Goal: Information Seeking & Learning: Get advice/opinions

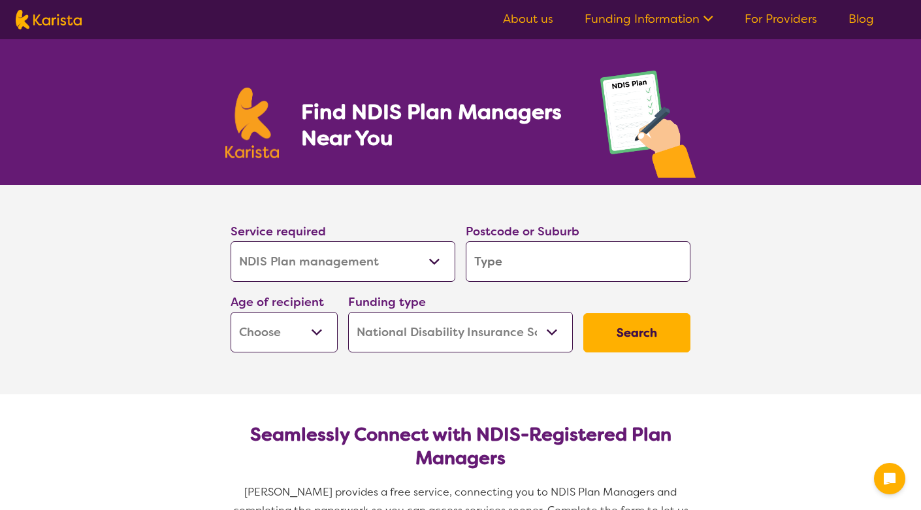
select select "NDIS Plan management"
select select "NDIS"
select select "NDIS Plan management"
select select "NDIS"
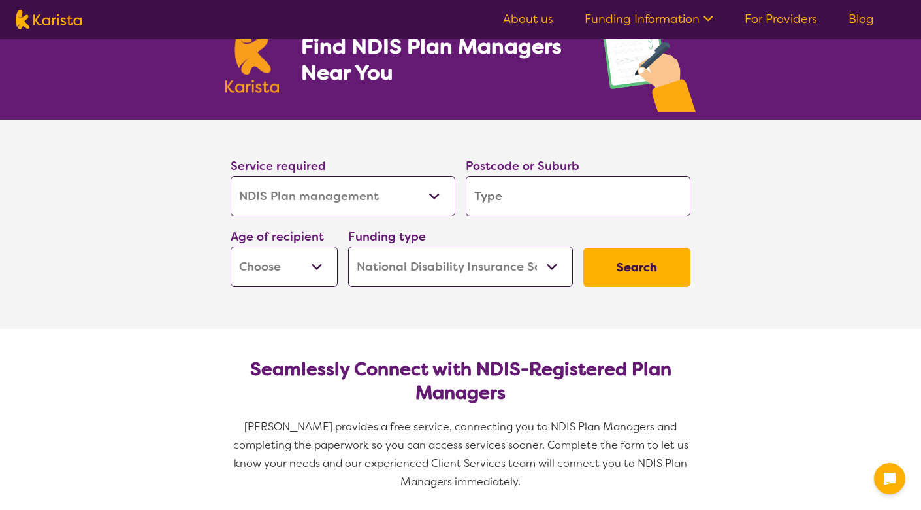
scroll to position [65, 0]
click at [532, 191] on input "search" at bounding box center [578, 196] width 225 height 41
type input "2127"
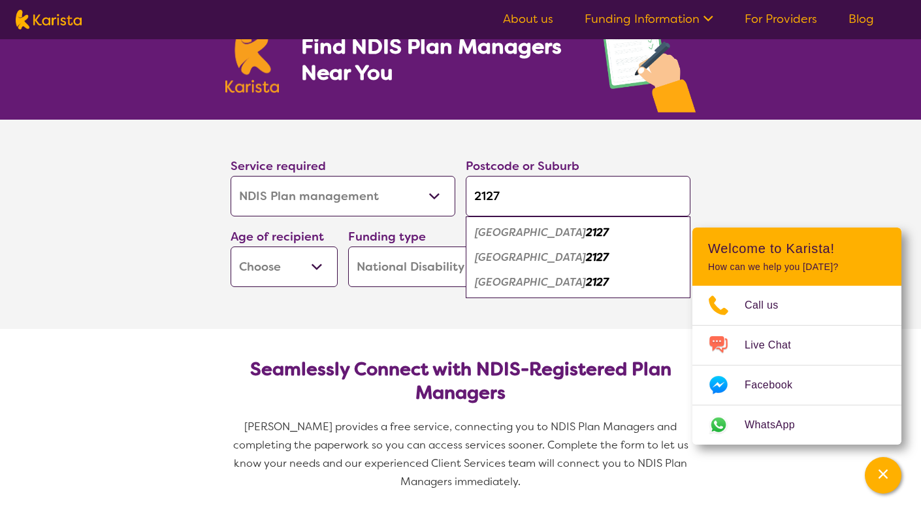
click at [143, 327] on section "Service required Allied Health Assistant Assessment ([MEDICAL_DATA] or [MEDICAL…" at bounding box center [460, 224] width 921 height 209
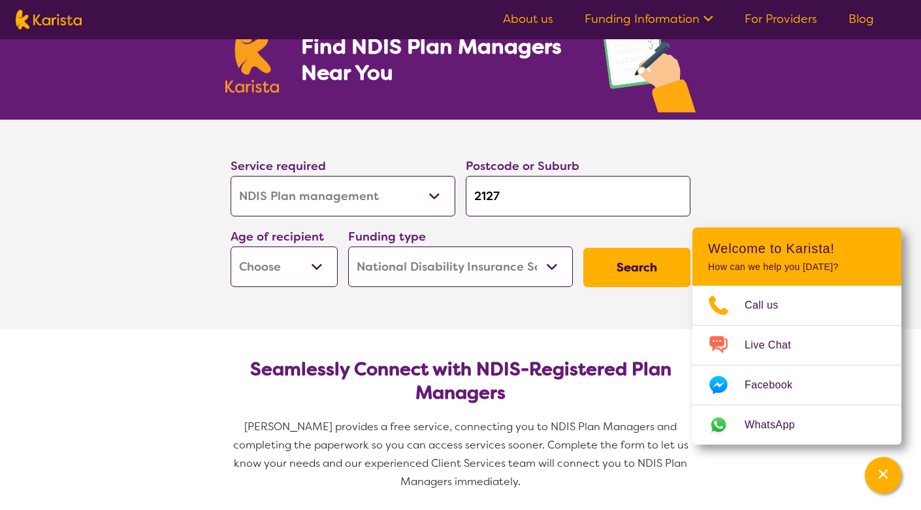
click at [323, 268] on select "Early Childhood - 0 to 9 Child - 10 to 11 Adolescent - 12 to 17 Adult - 18 to 6…" at bounding box center [284, 266] width 107 height 41
select select "AD"
click at [231, 246] on select "Early Childhood - 0 to 9 Child - 10 to 11 Adolescent - 12 to 17 Adult - 18 to 6…" at bounding box center [284, 266] width 107 height 41
select select "AD"
click at [679, 330] on section "Seamlessly Connect with NDIS-Registered Plan Managers Karista provides a free s…" at bounding box center [461, 420] width 502 height 182
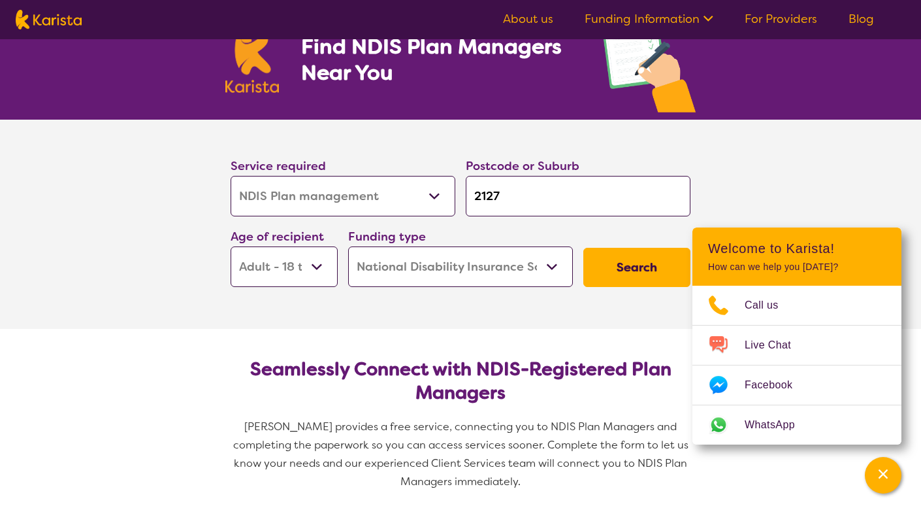
click at [547, 261] on select "Home Care Package (HCP) National Disability Insurance Scheme (NDIS) I don't know" at bounding box center [460, 266] width 225 height 41
click at [348, 246] on select "Home Care Package (HCP) National Disability Insurance Scheme (NDIS) I don't know" at bounding box center [460, 266] width 225 height 41
click at [604, 255] on button "Search" at bounding box center [636, 267] width 107 height 39
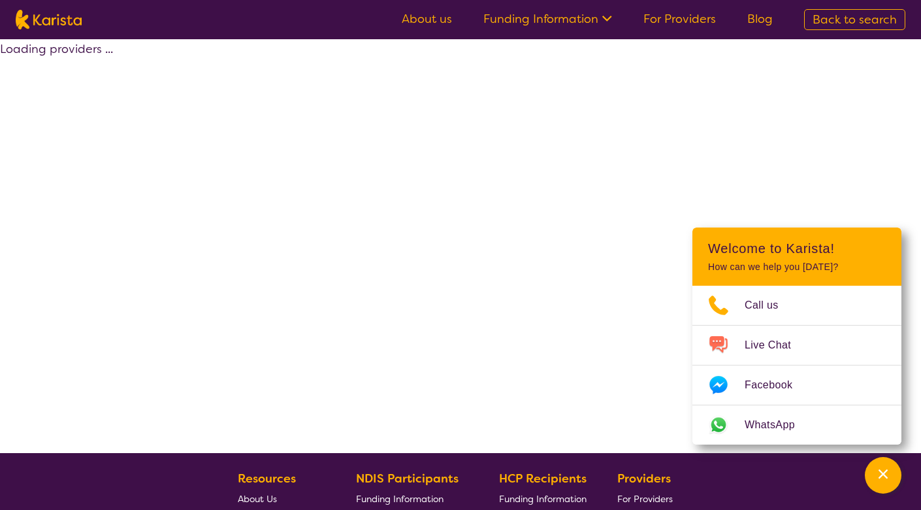
select select "by_score"
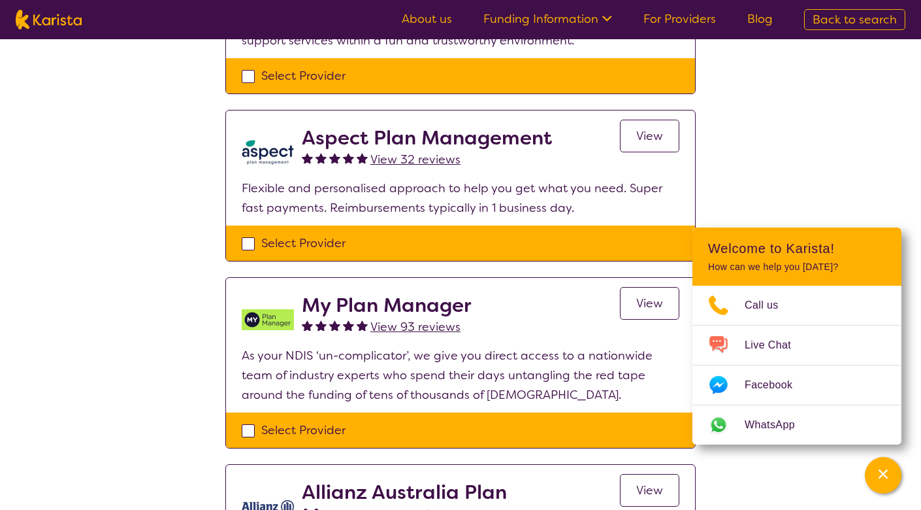
scroll to position [457, 0]
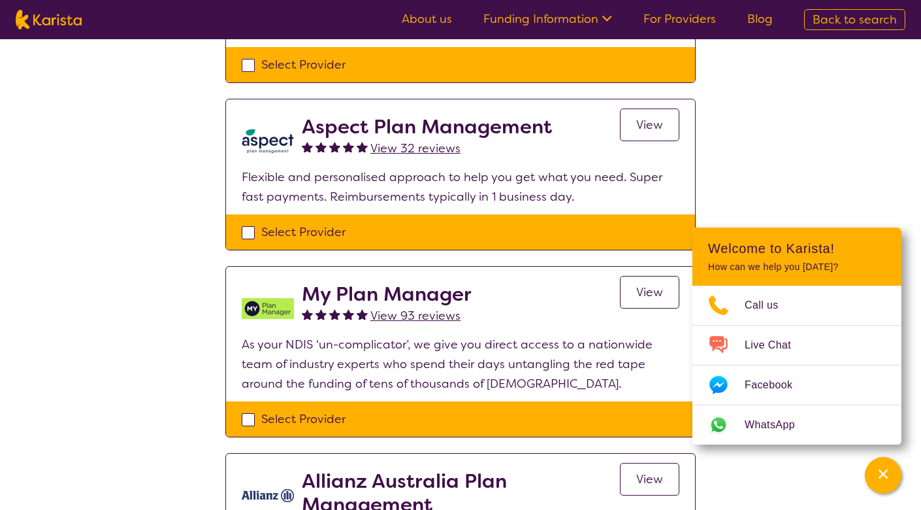
click at [646, 288] on span "View" at bounding box center [649, 292] width 27 height 16
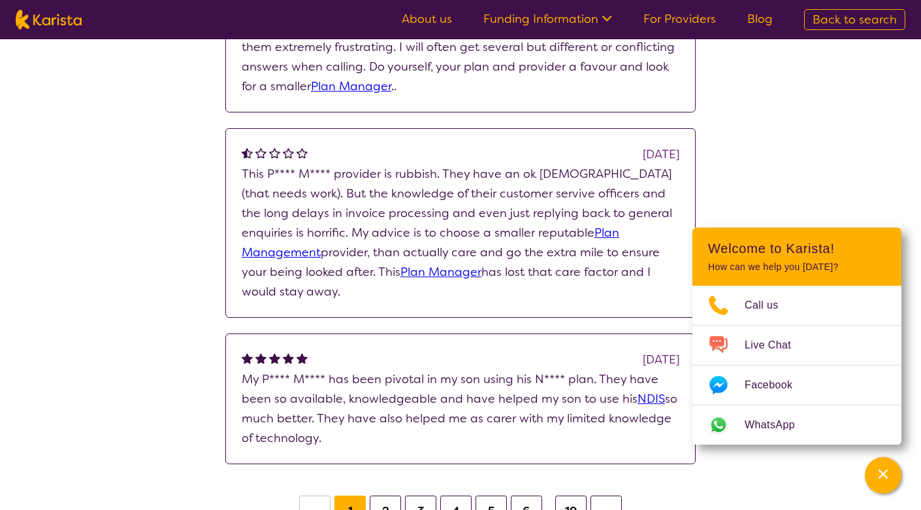
scroll to position [1633, 0]
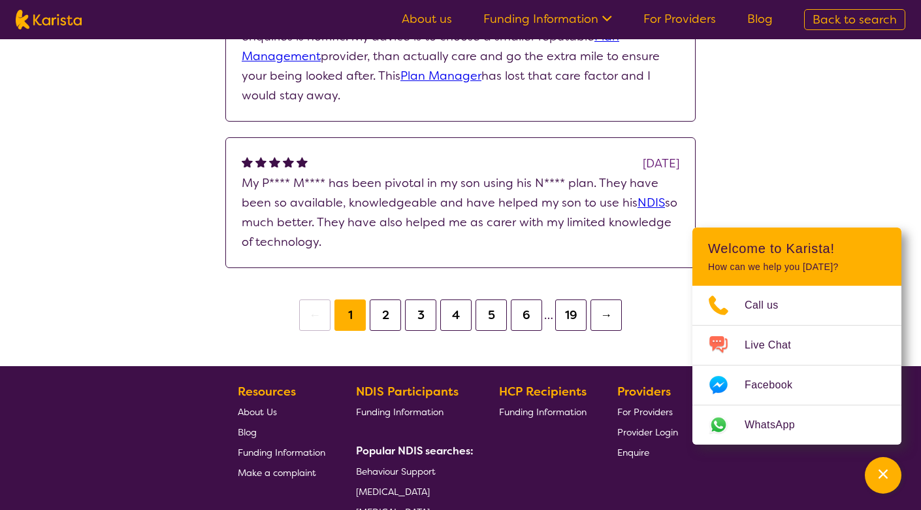
click at [384, 312] on button "2" at bounding box center [385, 314] width 31 height 31
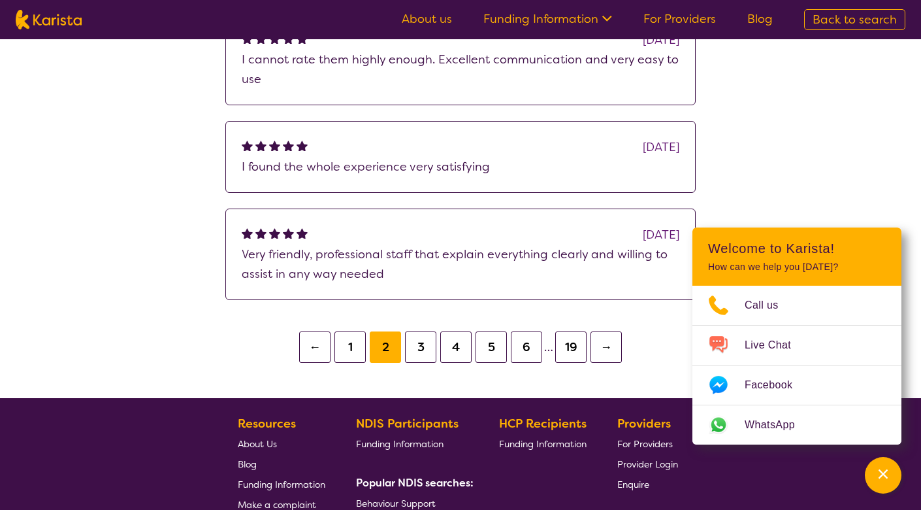
scroll to position [1176, 0]
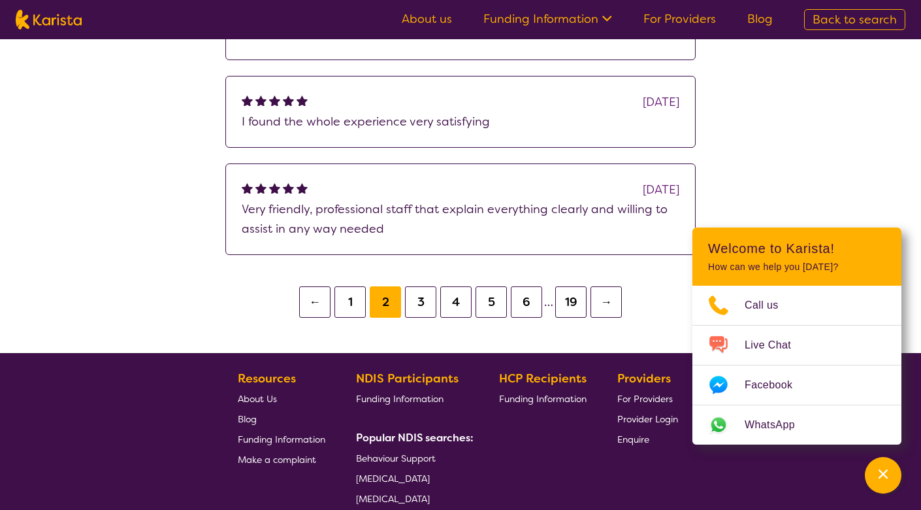
click at [423, 296] on button "3" at bounding box center [420, 301] width 31 height 31
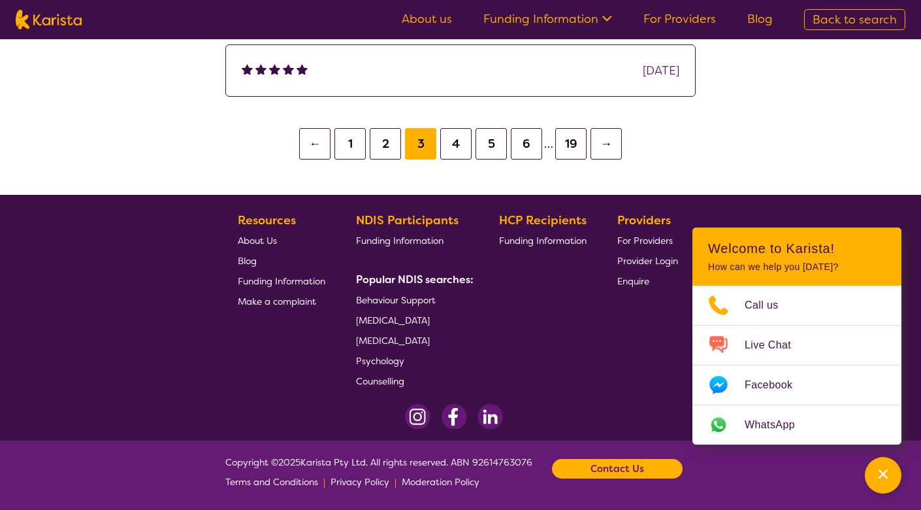
click at [451, 141] on button "4" at bounding box center [455, 143] width 31 height 31
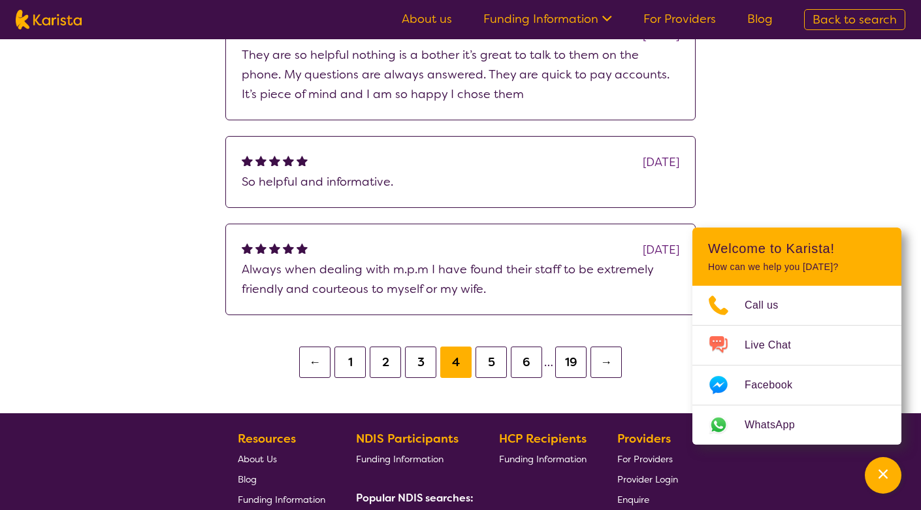
scroll to position [1176, 0]
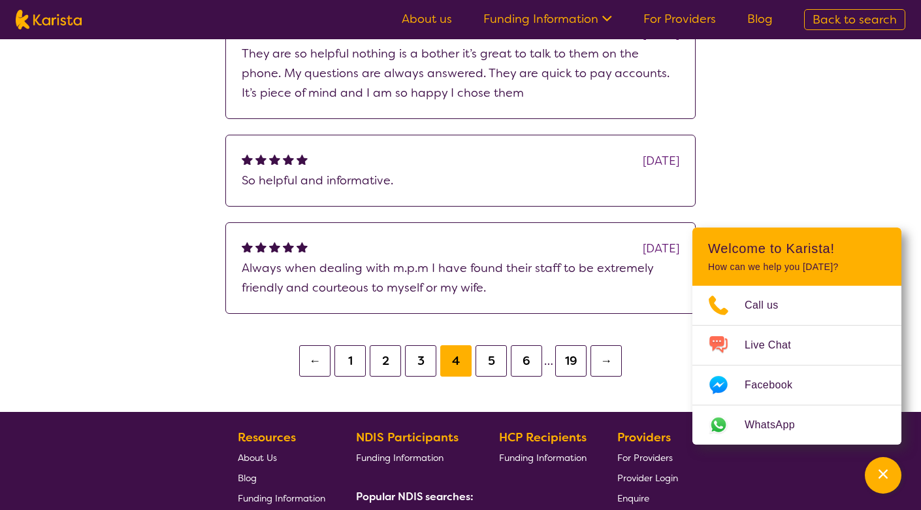
click at [358, 359] on button "1" at bounding box center [349, 360] width 31 height 31
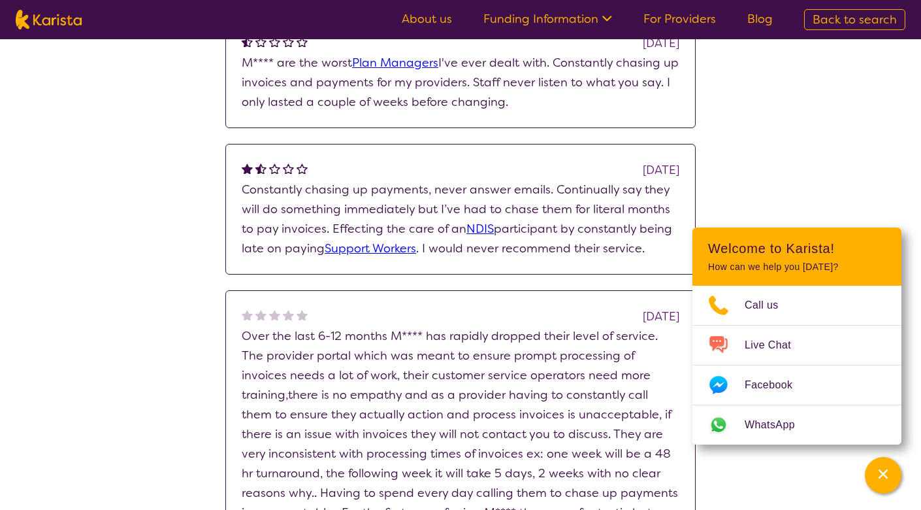
scroll to position [849, 0]
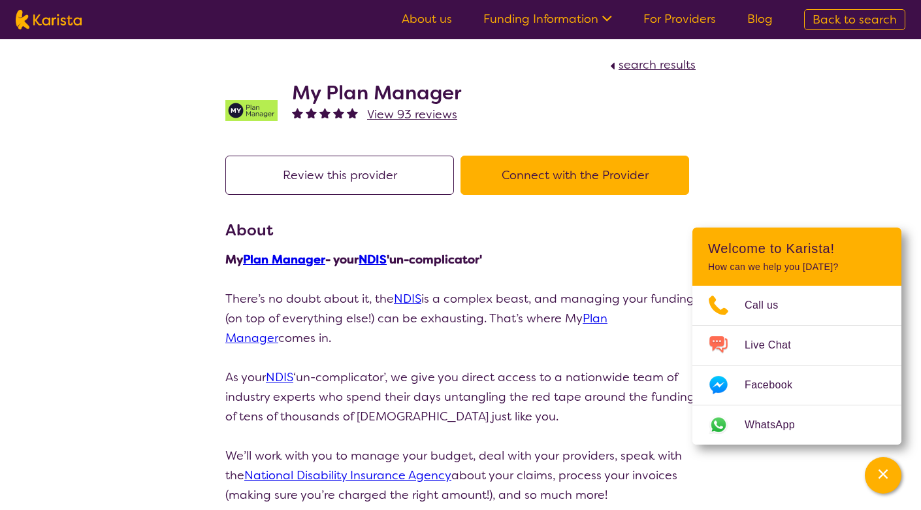
scroll to position [1236, 0]
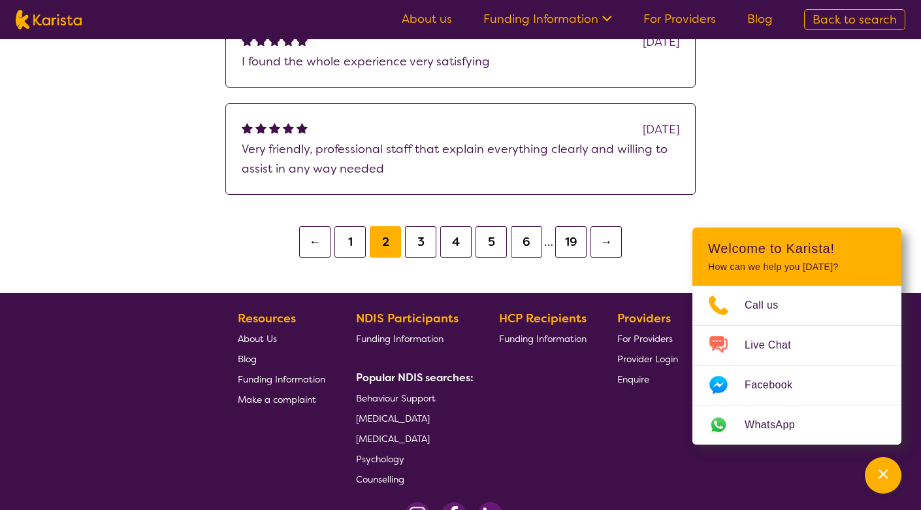
scroll to position [1176, 0]
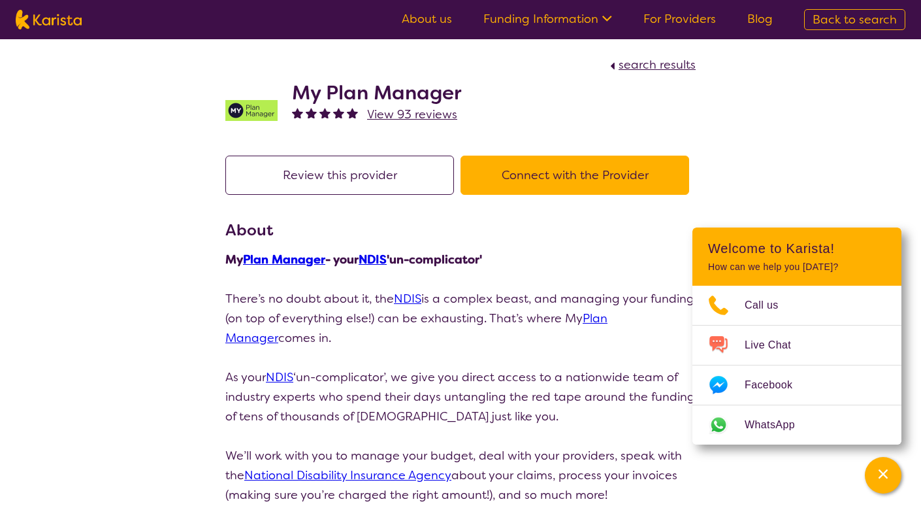
scroll to position [258, 0]
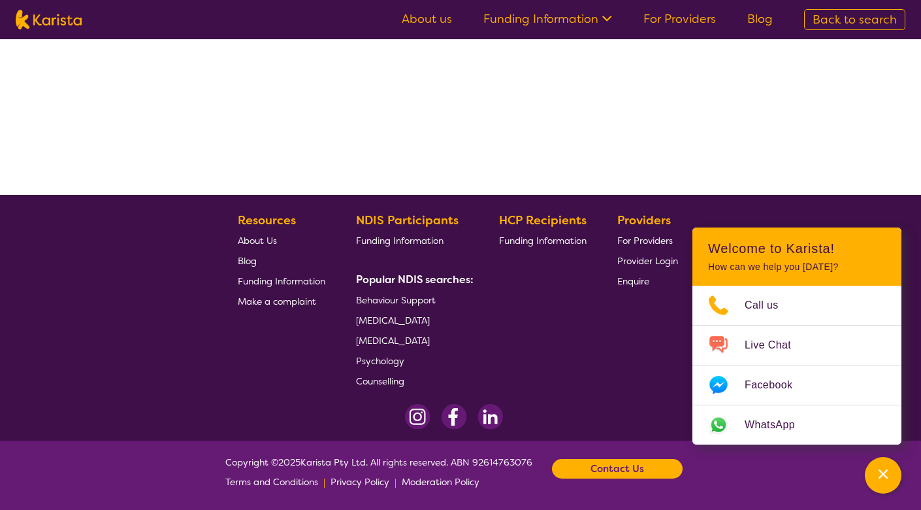
select select "by_score"
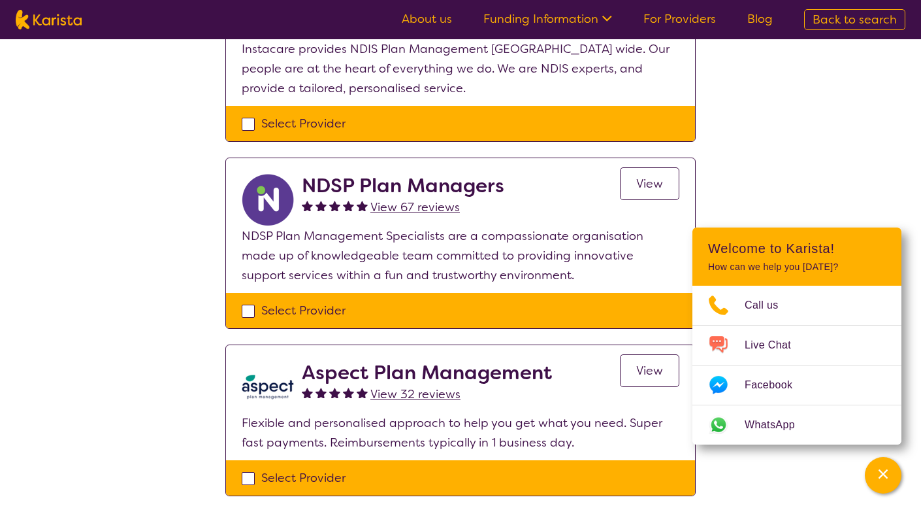
scroll to position [193, 0]
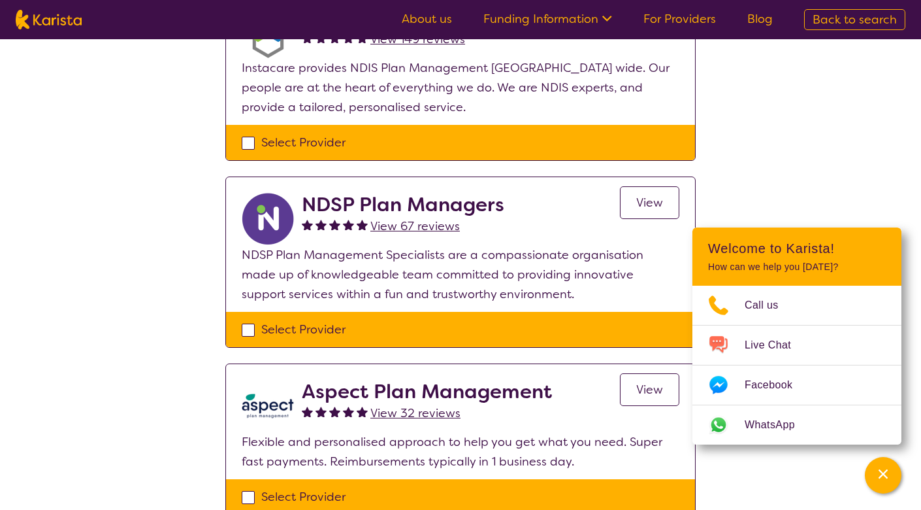
click at [636, 198] on span "View" at bounding box center [649, 203] width 27 height 16
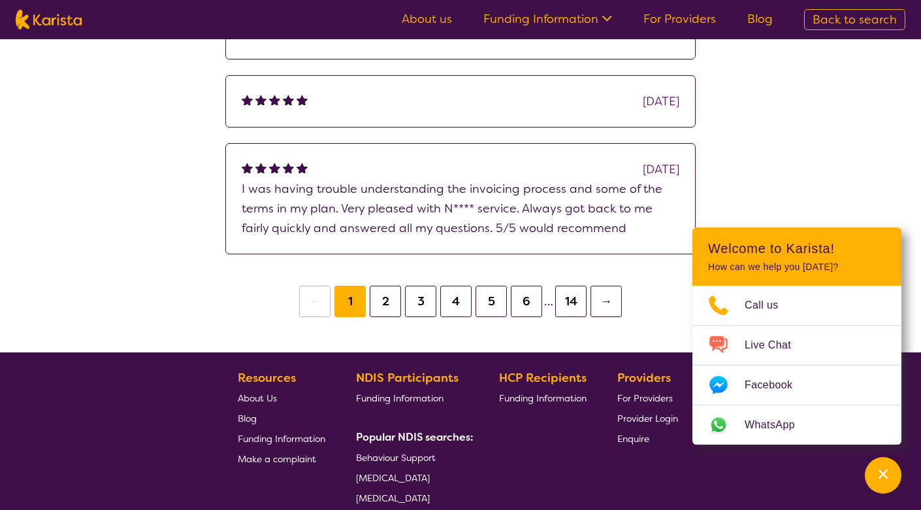
scroll to position [1111, 0]
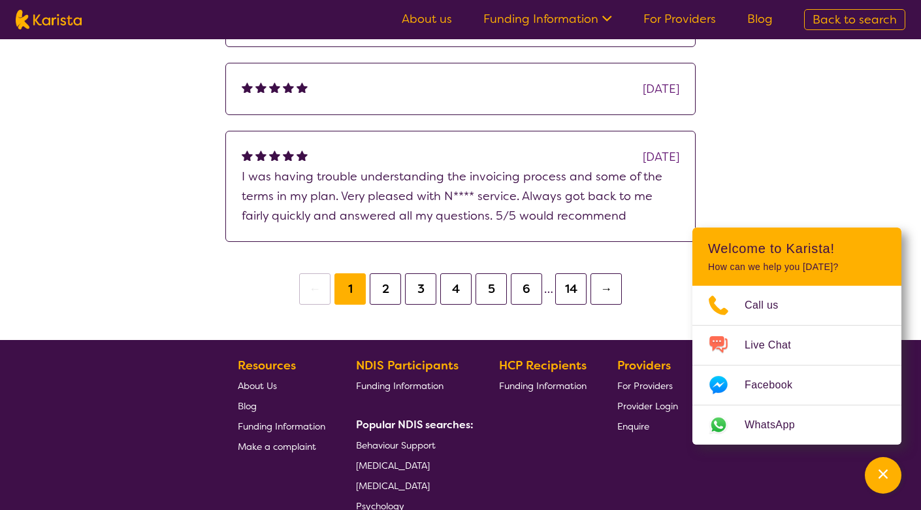
click at [381, 286] on button "2" at bounding box center [385, 288] width 31 height 31
select select "by_score"
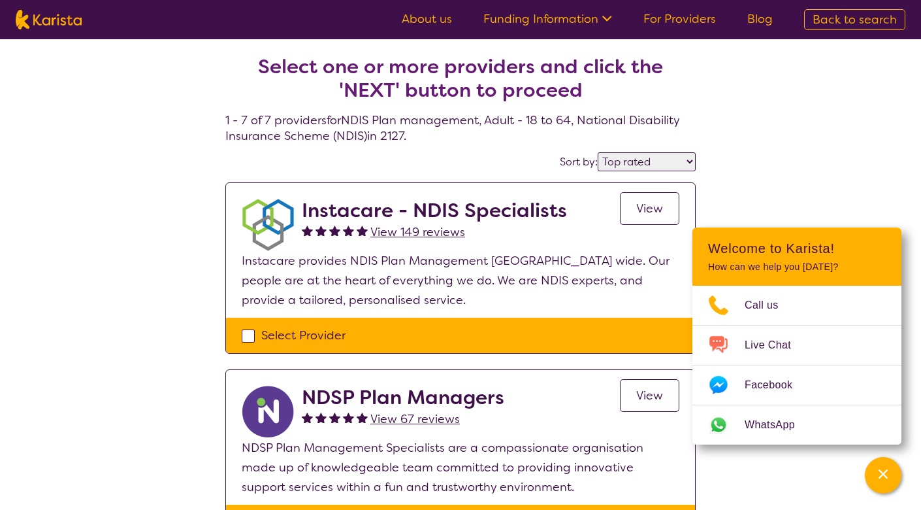
click at [662, 206] on span "View" at bounding box center [649, 209] width 27 height 16
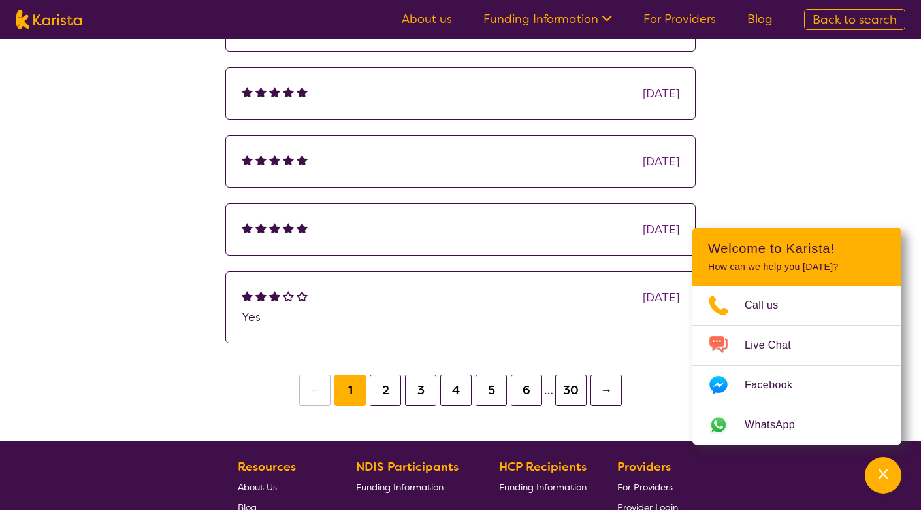
scroll to position [980, 0]
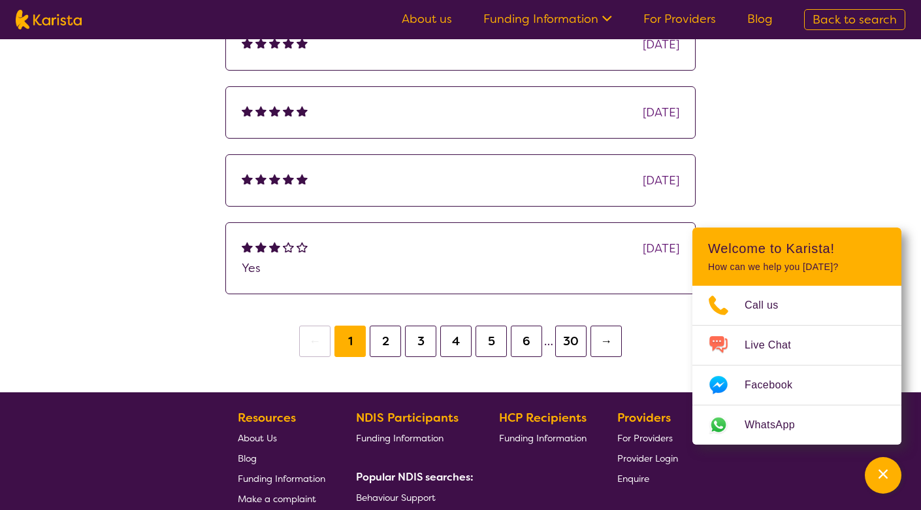
click at [393, 341] on button "2" at bounding box center [385, 340] width 31 height 31
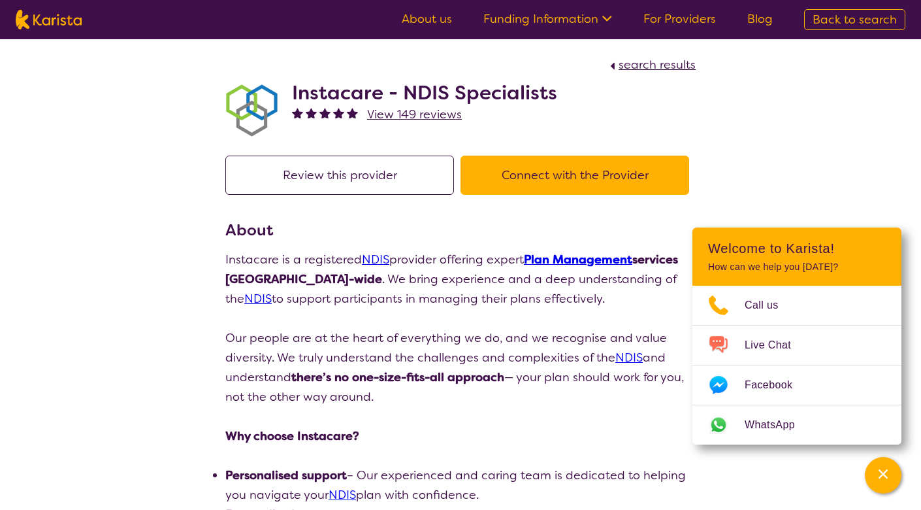
click at [579, 173] on button "Connect with the Provider" at bounding box center [575, 174] width 229 height 39
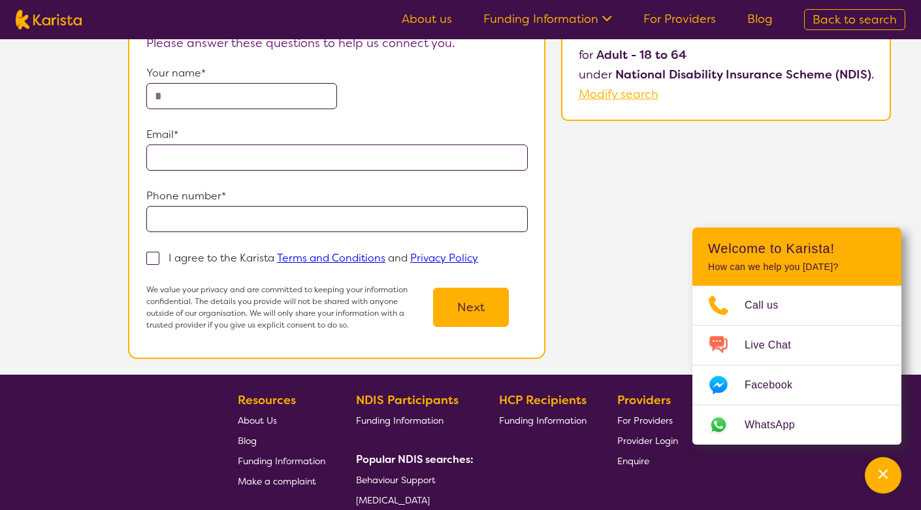
scroll to position [65, 0]
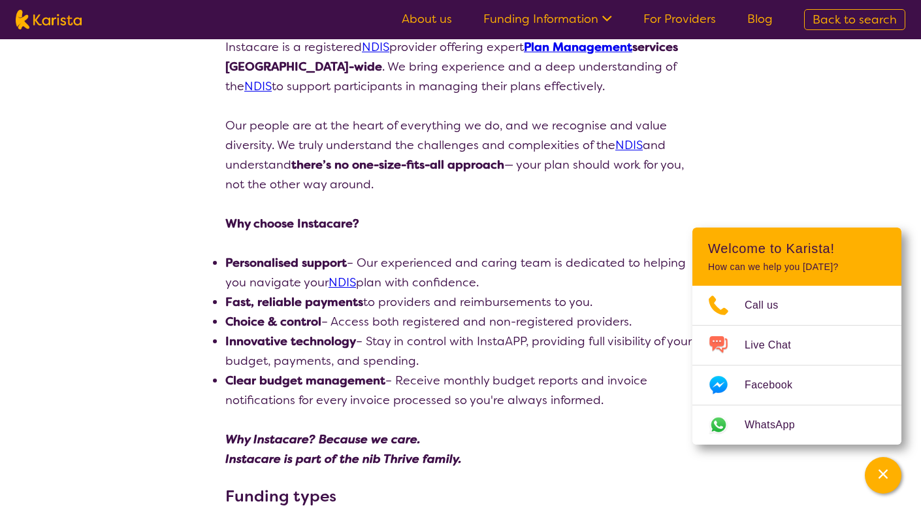
scroll to position [32, 0]
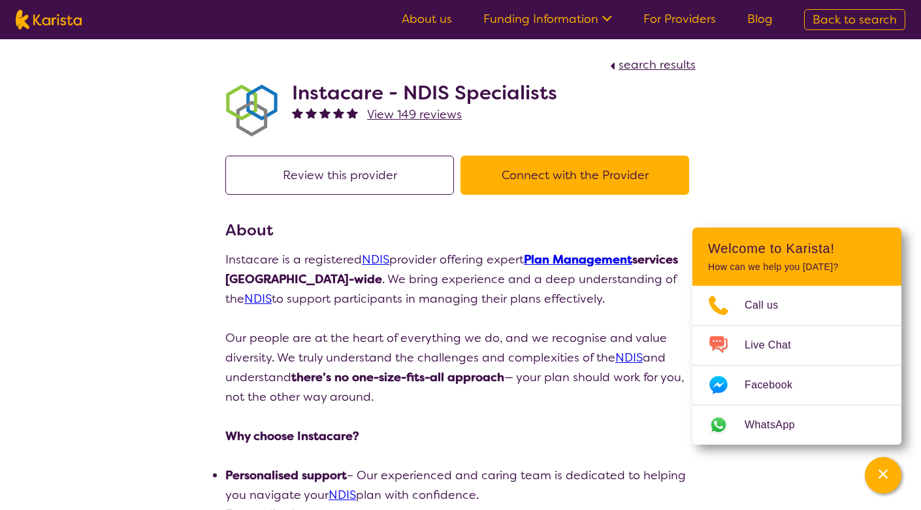
select select "by_score"
